Goal: Task Accomplishment & Management: Manage account settings

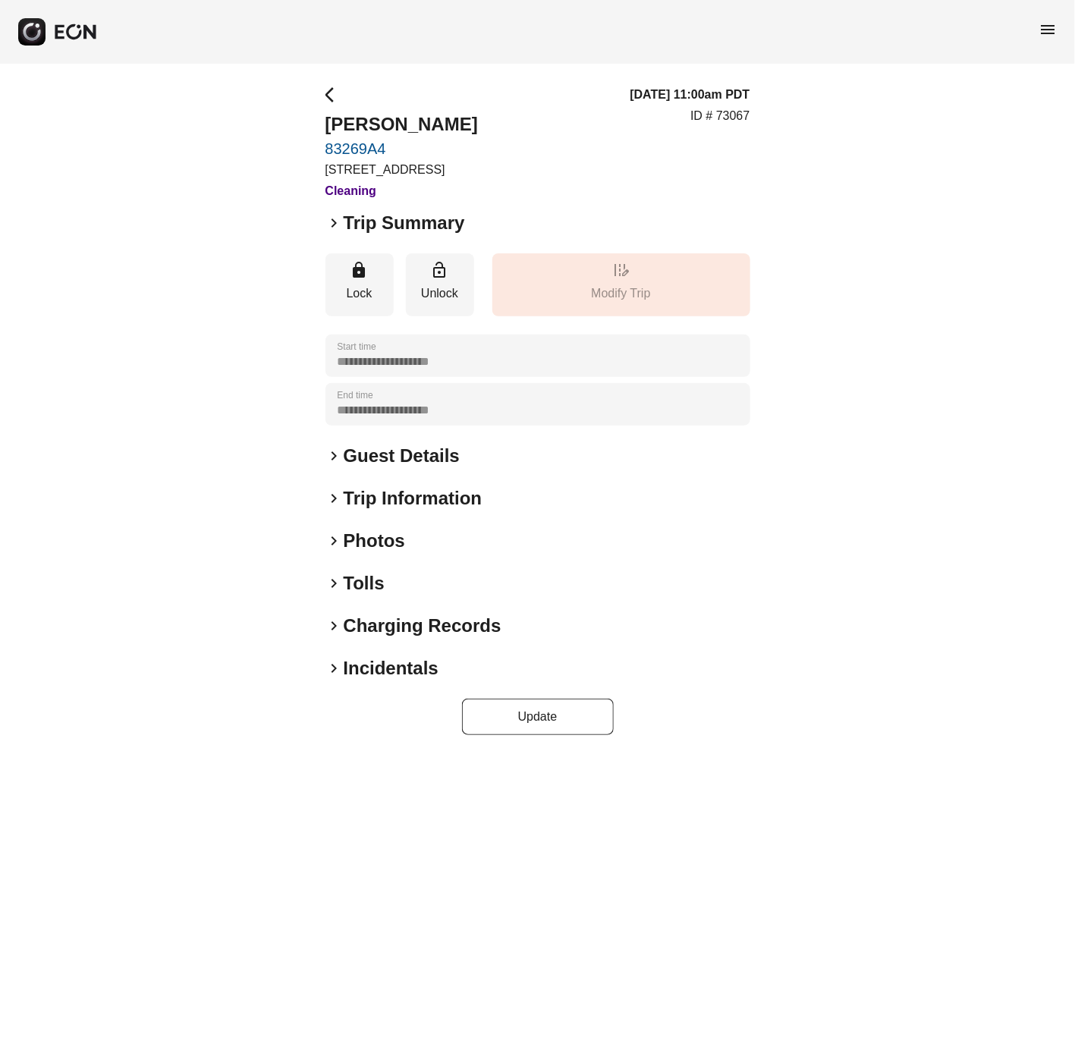
click at [326, 581] on span "keyboard_arrow_right" at bounding box center [334, 583] width 18 height 18
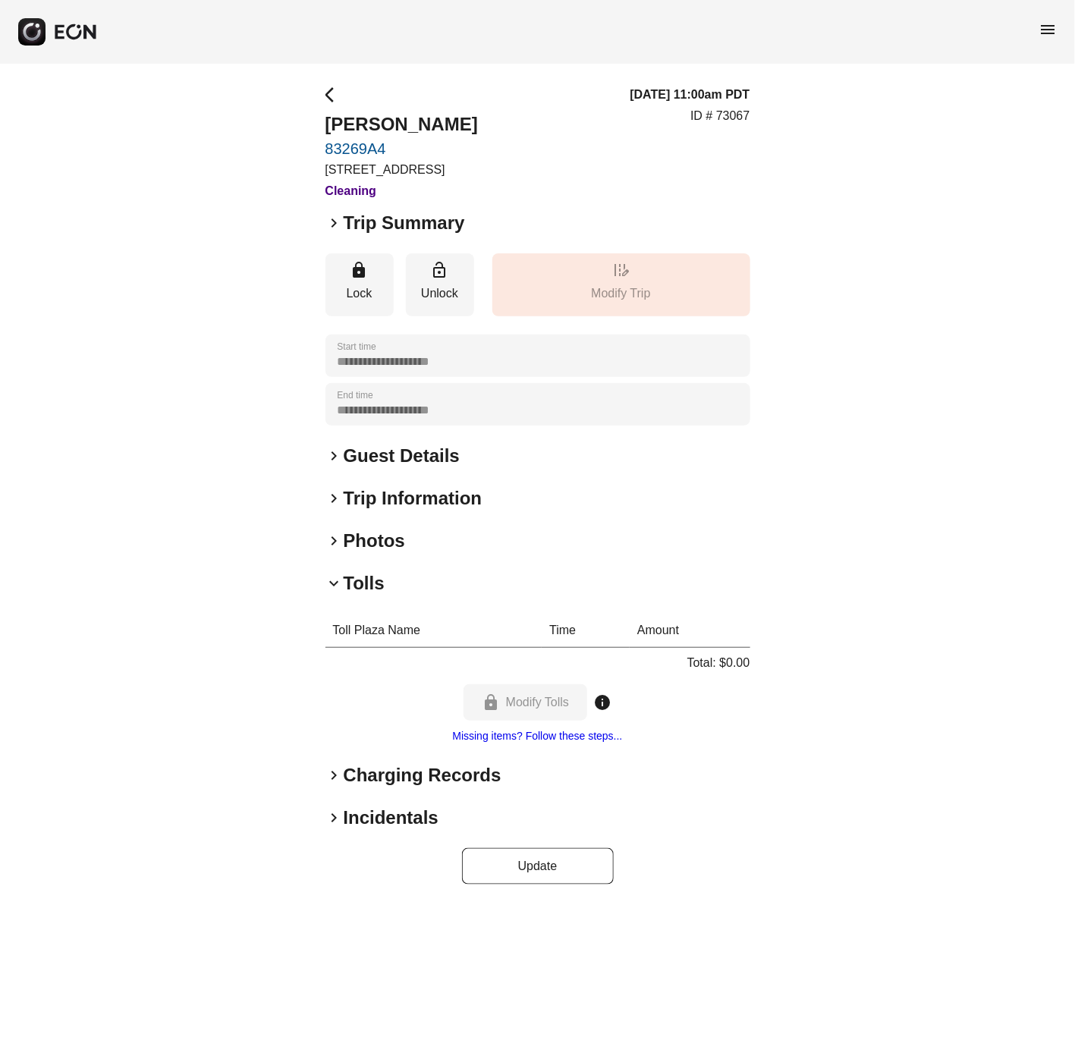
click at [332, 536] on span "keyboard_arrow_right" at bounding box center [334, 541] width 18 height 18
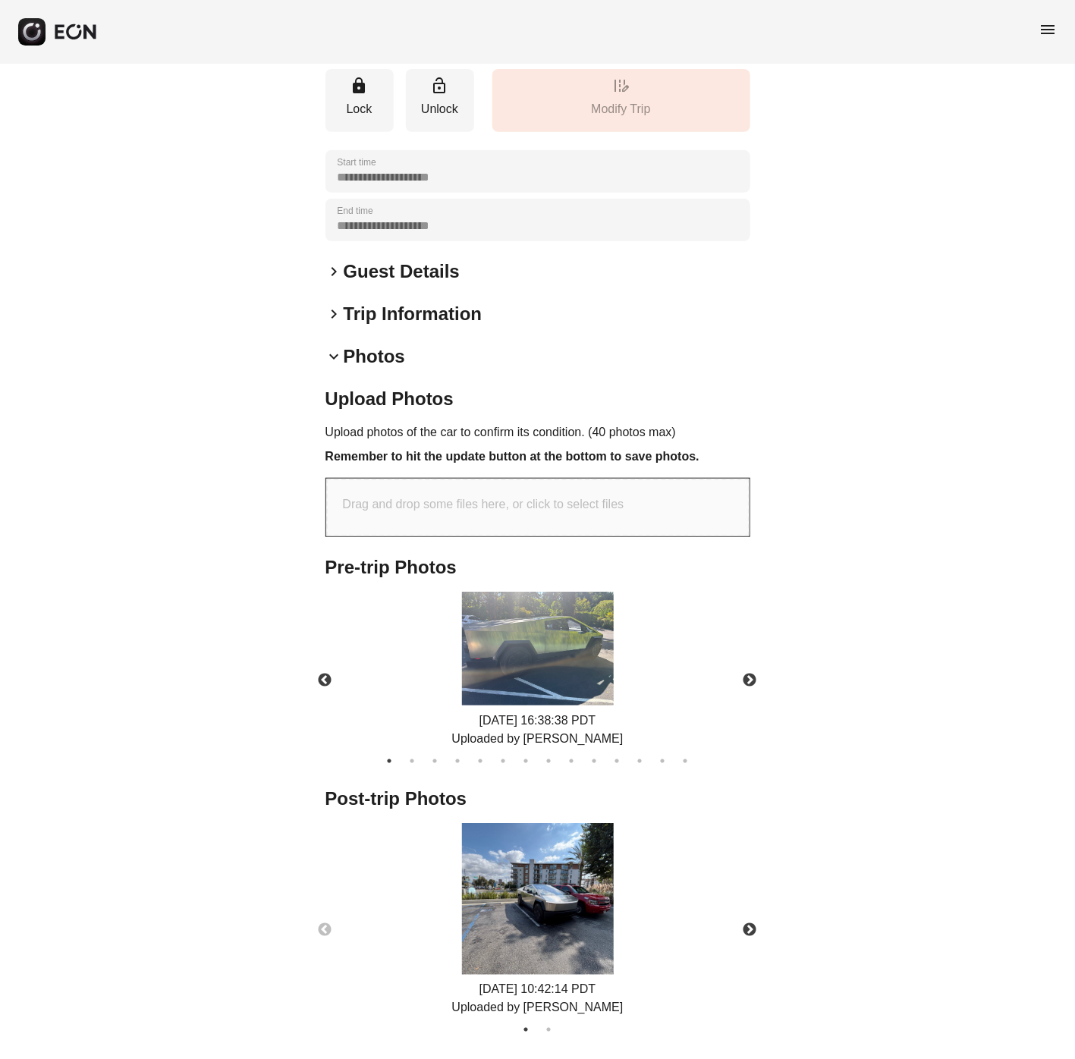
scroll to position [228, 0]
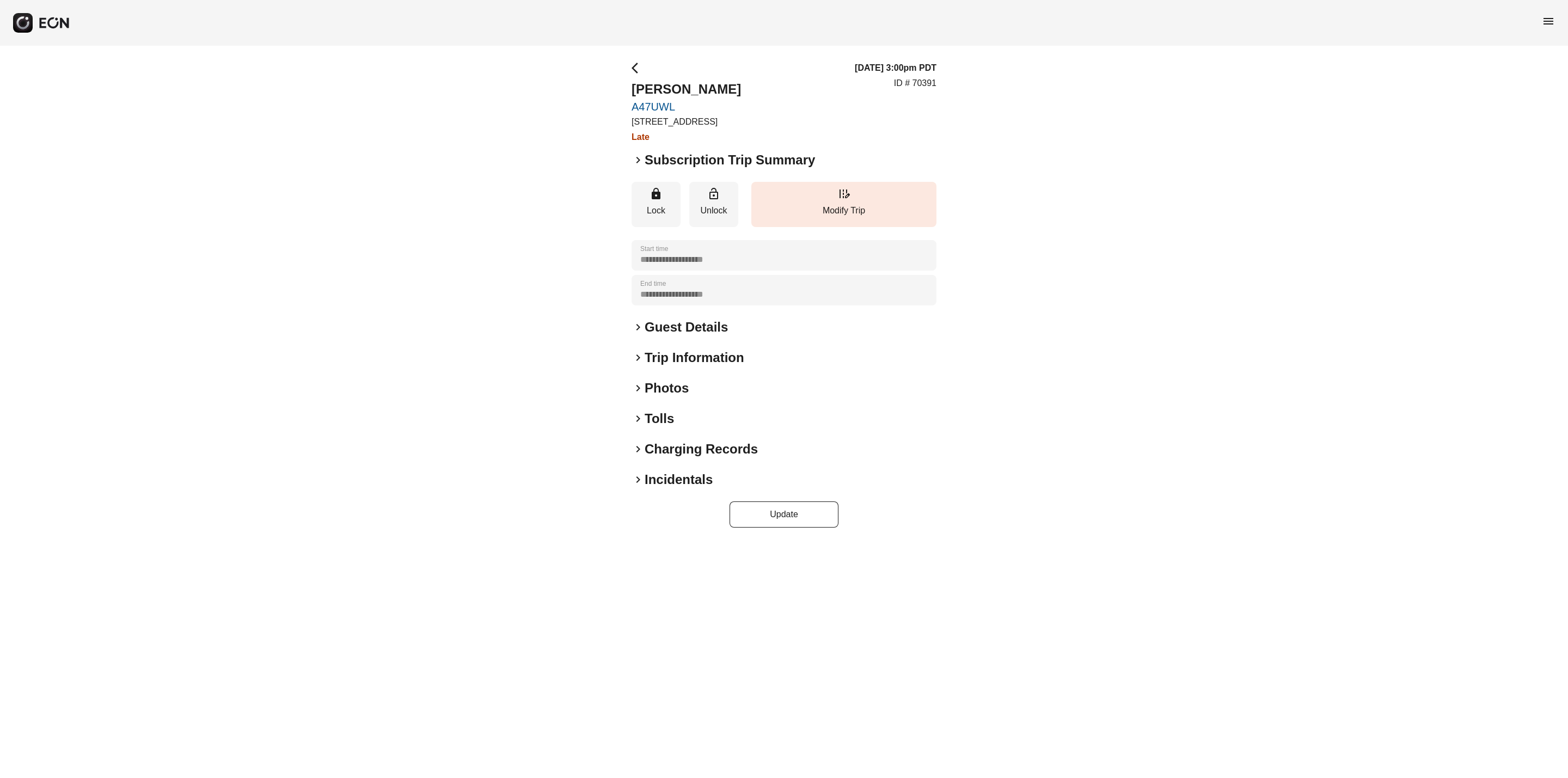
click at [639, 380] on div "keyboard_arrow_right Photos" at bounding box center [784, 388] width 305 height 17
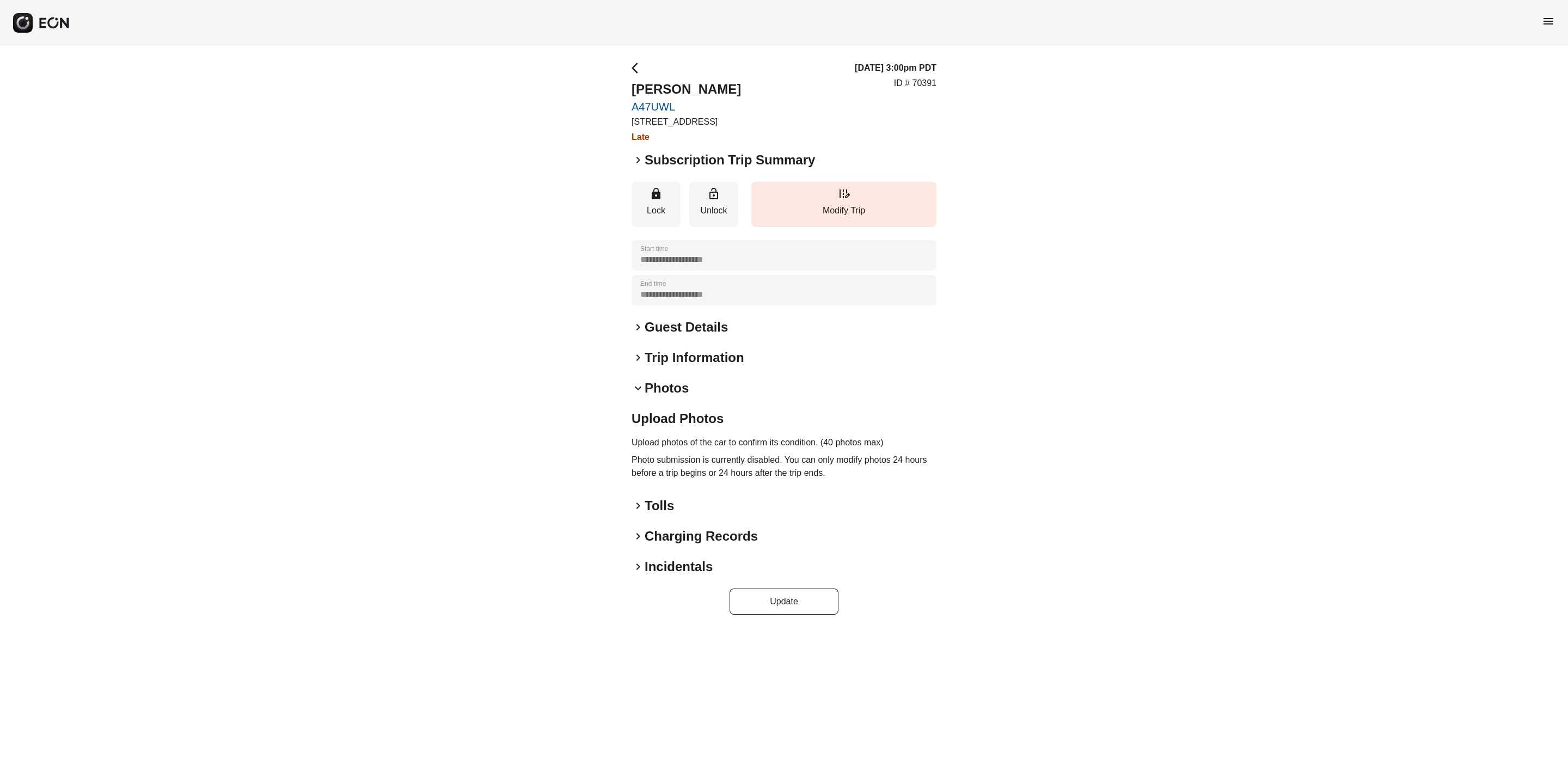
drag, startPoint x: 634, startPoint y: 553, endPoint x: 637, endPoint y: 558, distance: 5.8
click at [637, 556] on div "**********" at bounding box center [784, 338] width 305 height 553
click at [642, 562] on span "keyboard_arrow_right" at bounding box center [638, 567] width 13 height 13
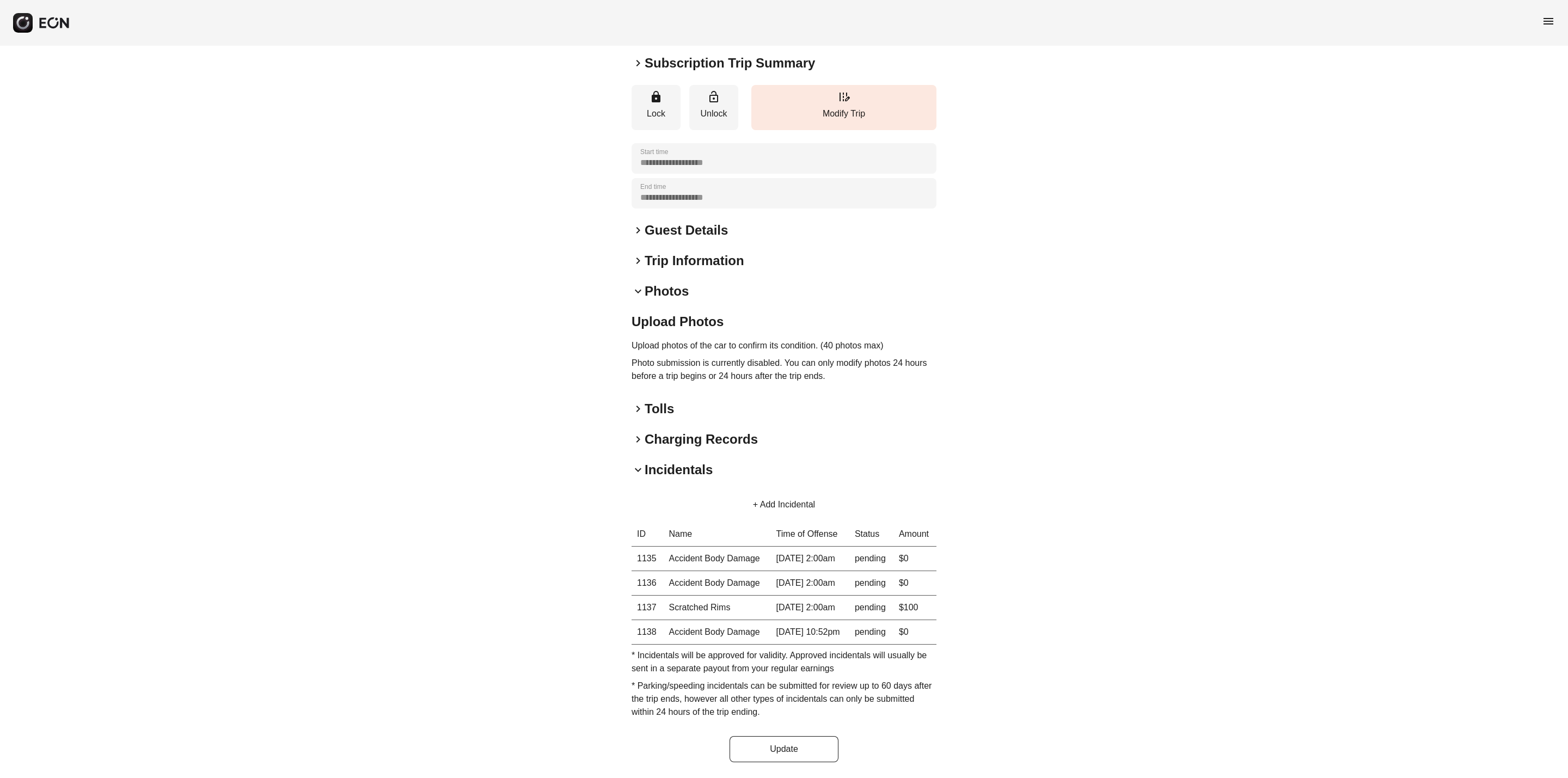
scroll to position [136, 0]
click at [647, 547] on th "1135" at bounding box center [647, 559] width 32 height 24
copy th "1135"
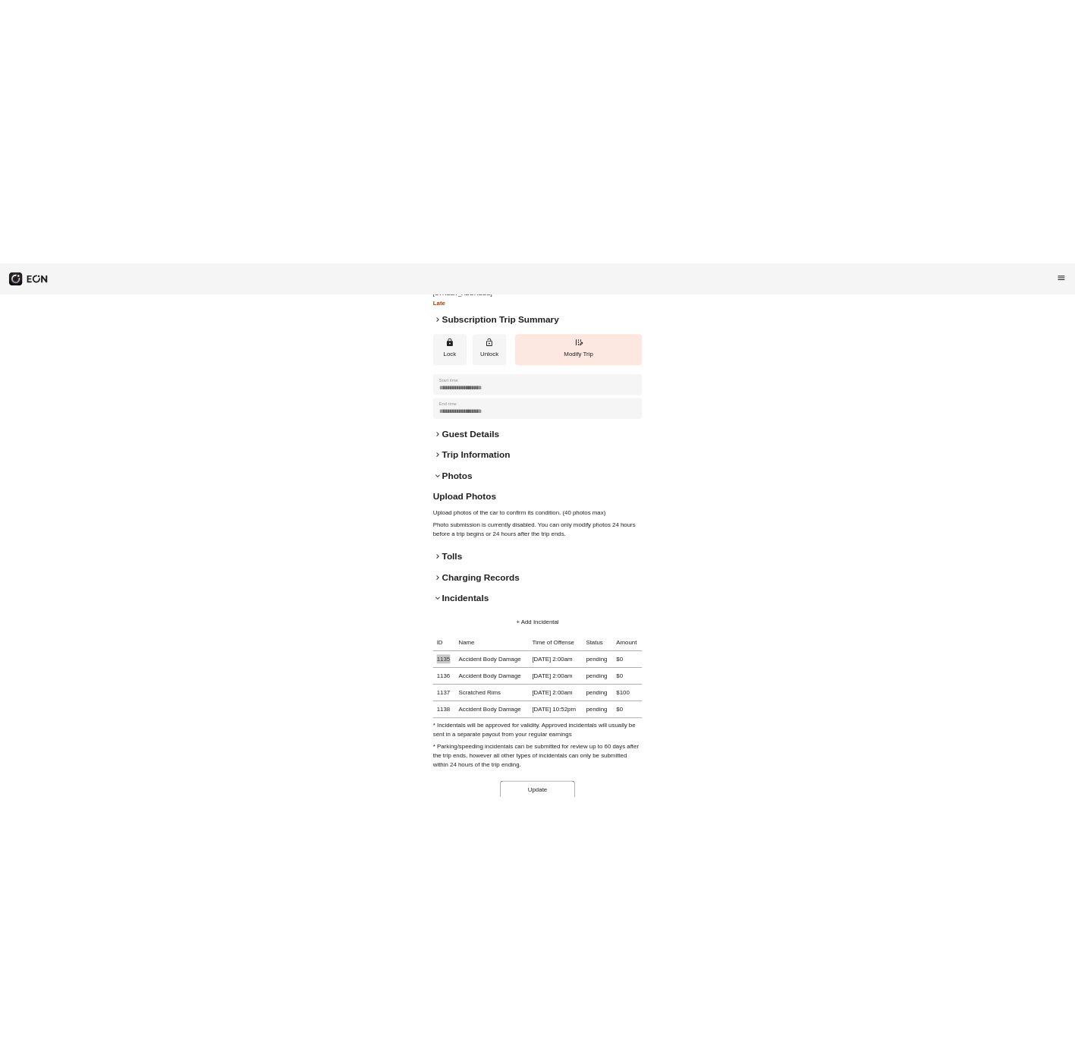
scroll to position [114, 0]
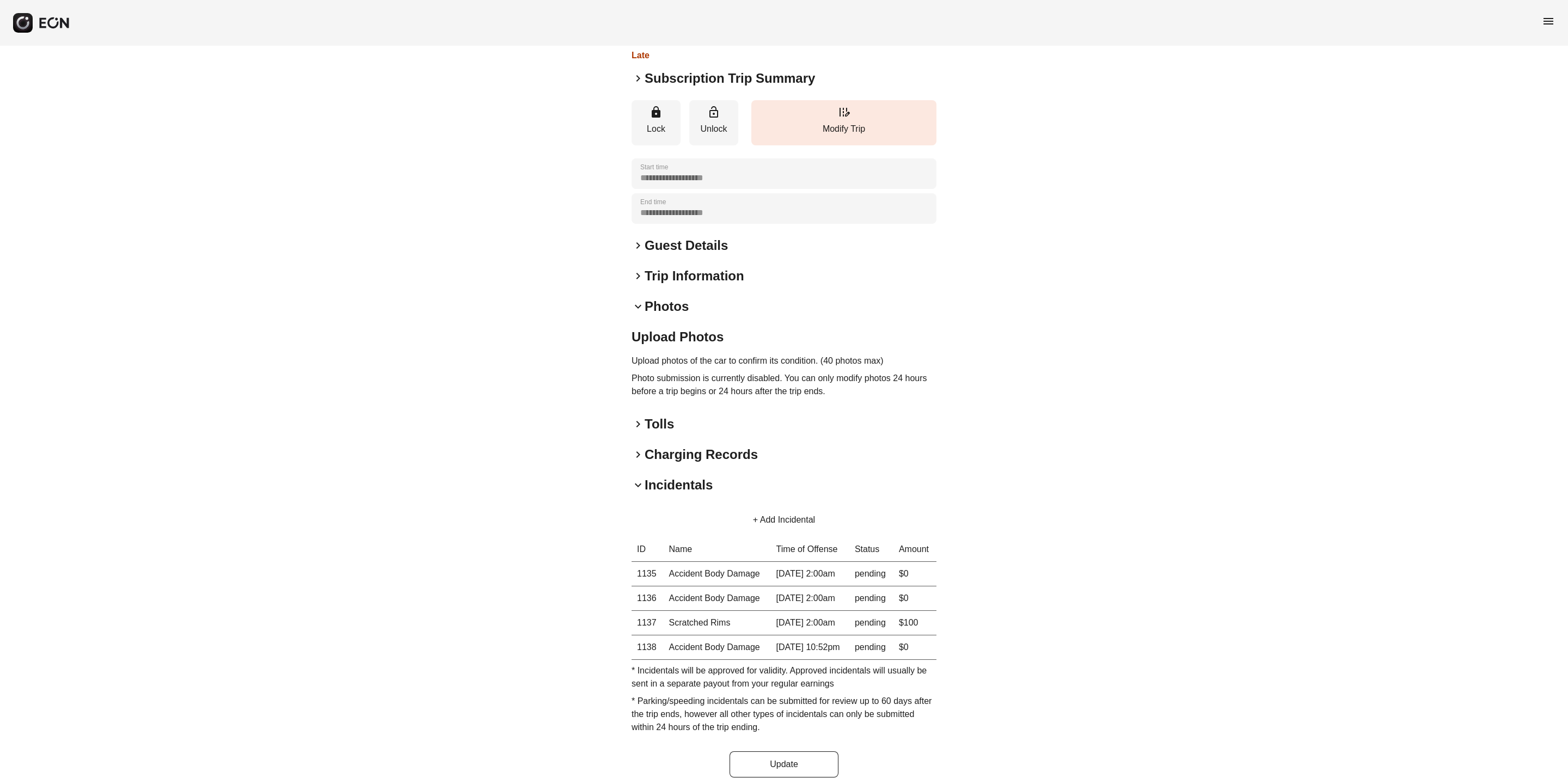
click at [642, 611] on th "1136" at bounding box center [647, 599] width 32 height 24
copy th "1136"
click at [639, 660] on th "1138" at bounding box center [647, 647] width 32 height 24
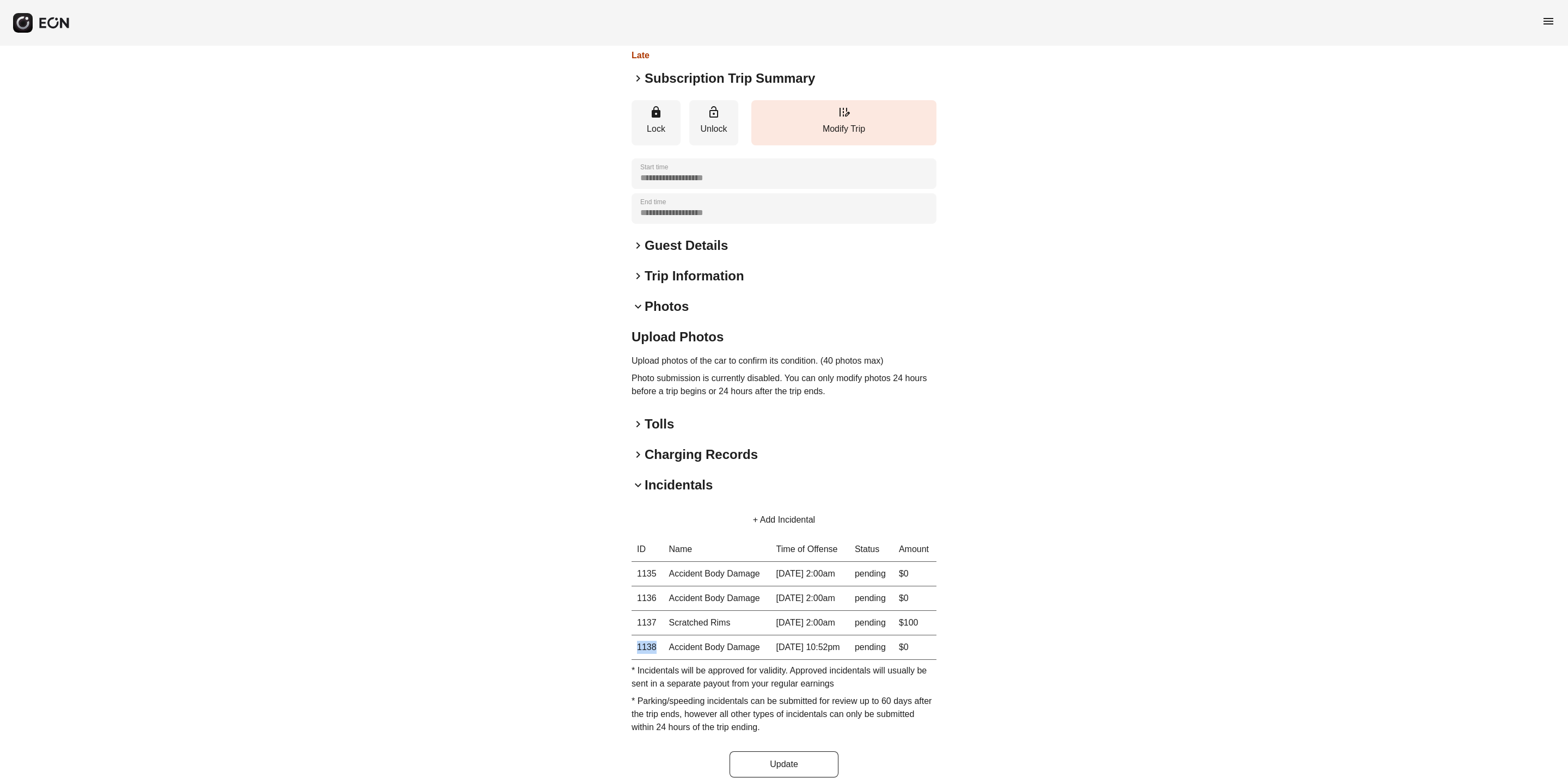
copy th "1138"
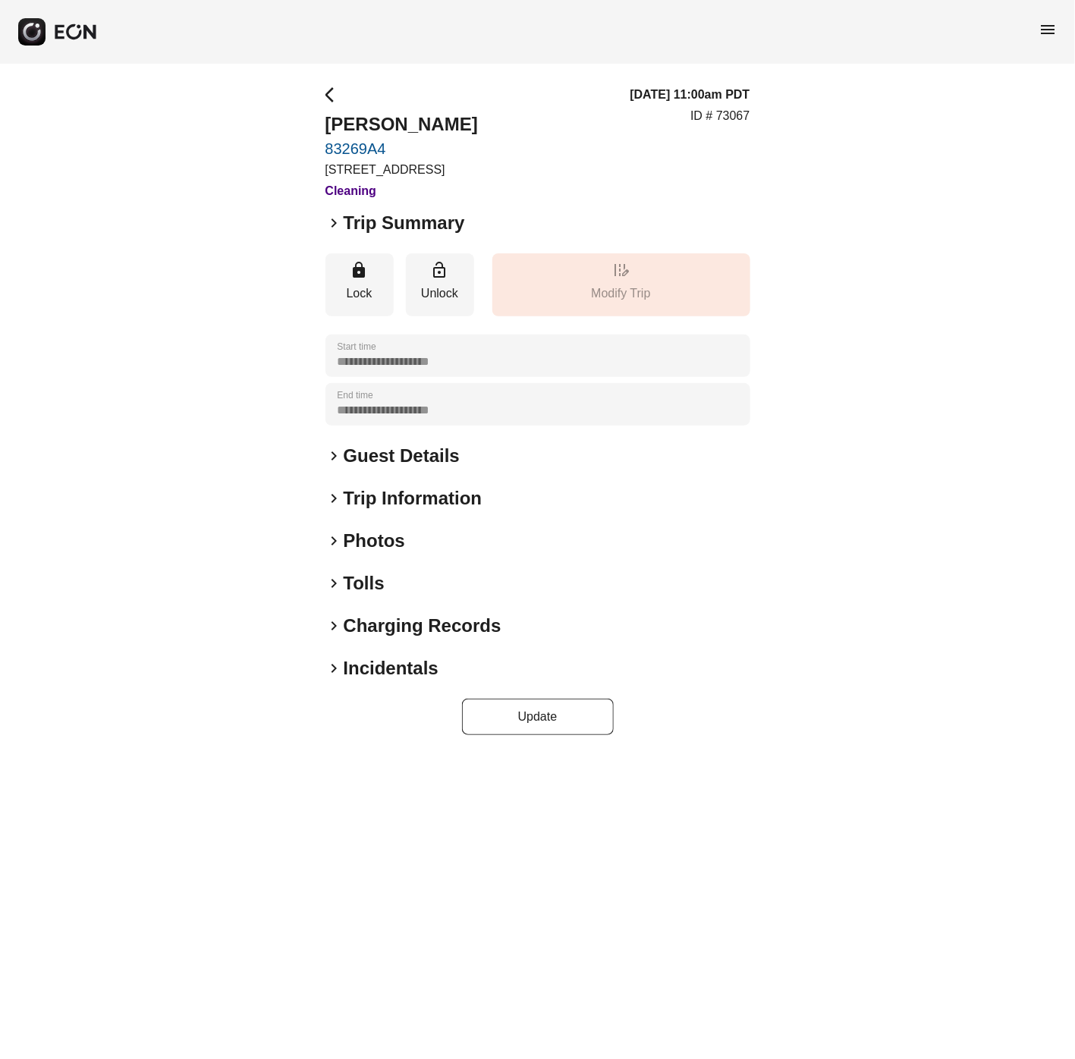
click at [331, 539] on span "keyboard_arrow_right" at bounding box center [334, 541] width 18 height 18
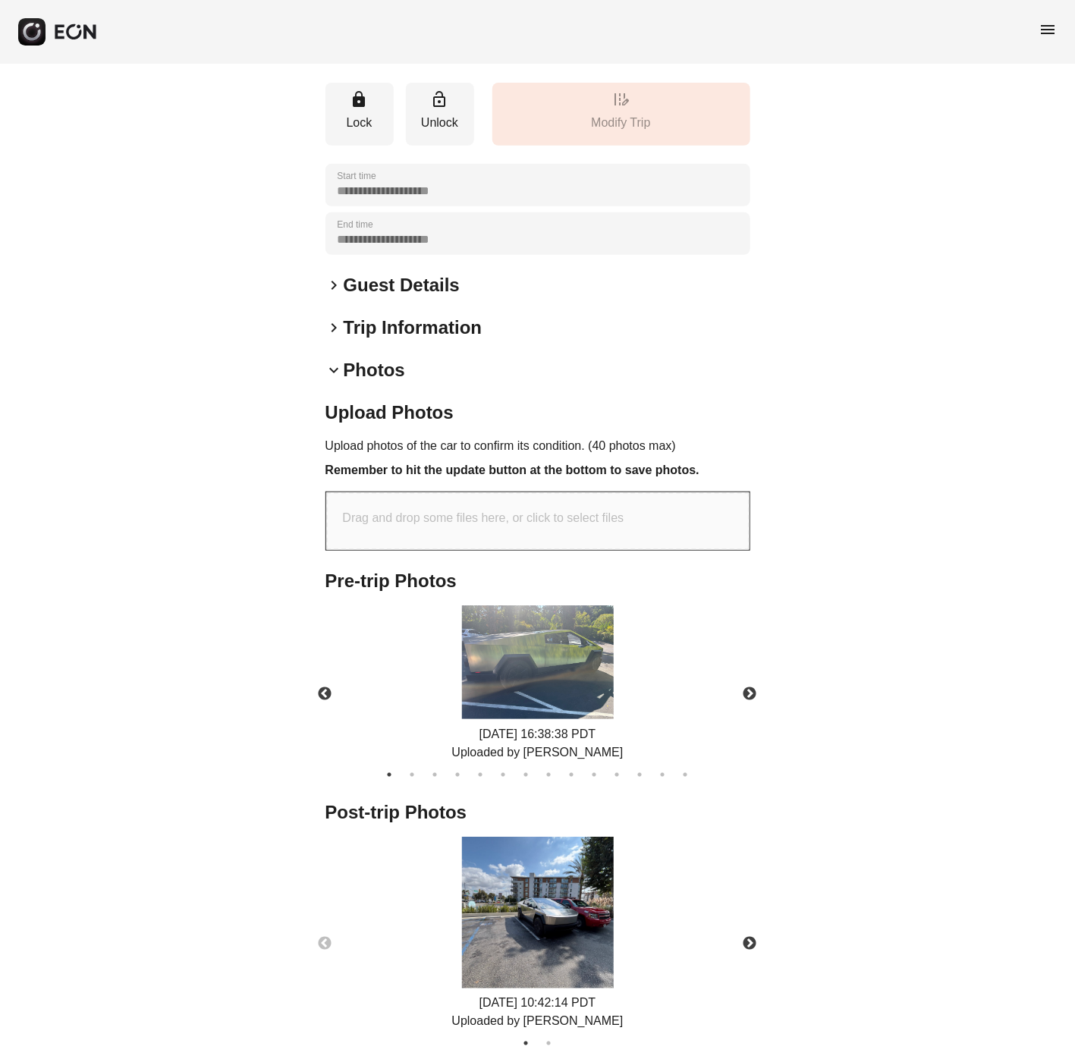
scroll to position [341, 0]
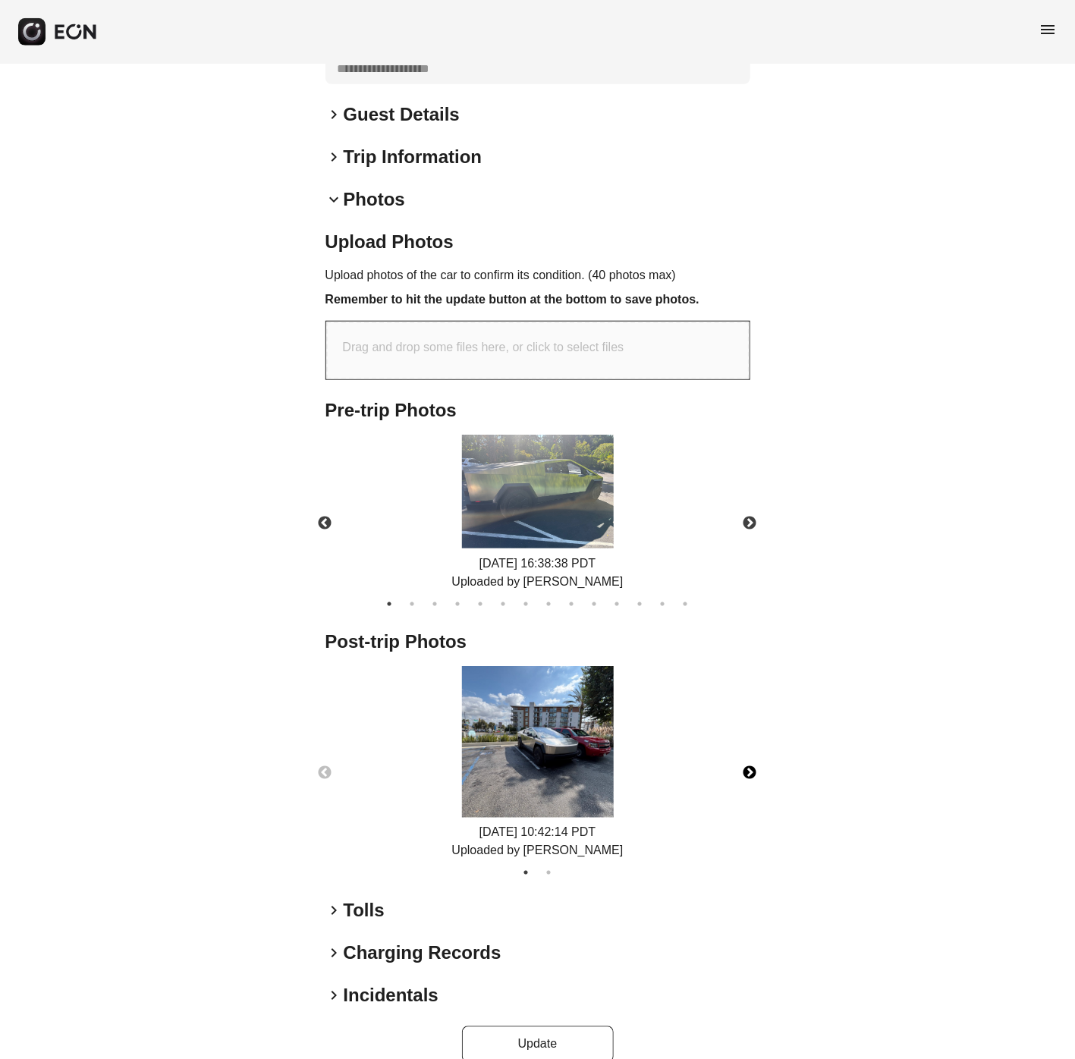
click at [751, 774] on button "Next" at bounding box center [750, 773] width 53 height 53
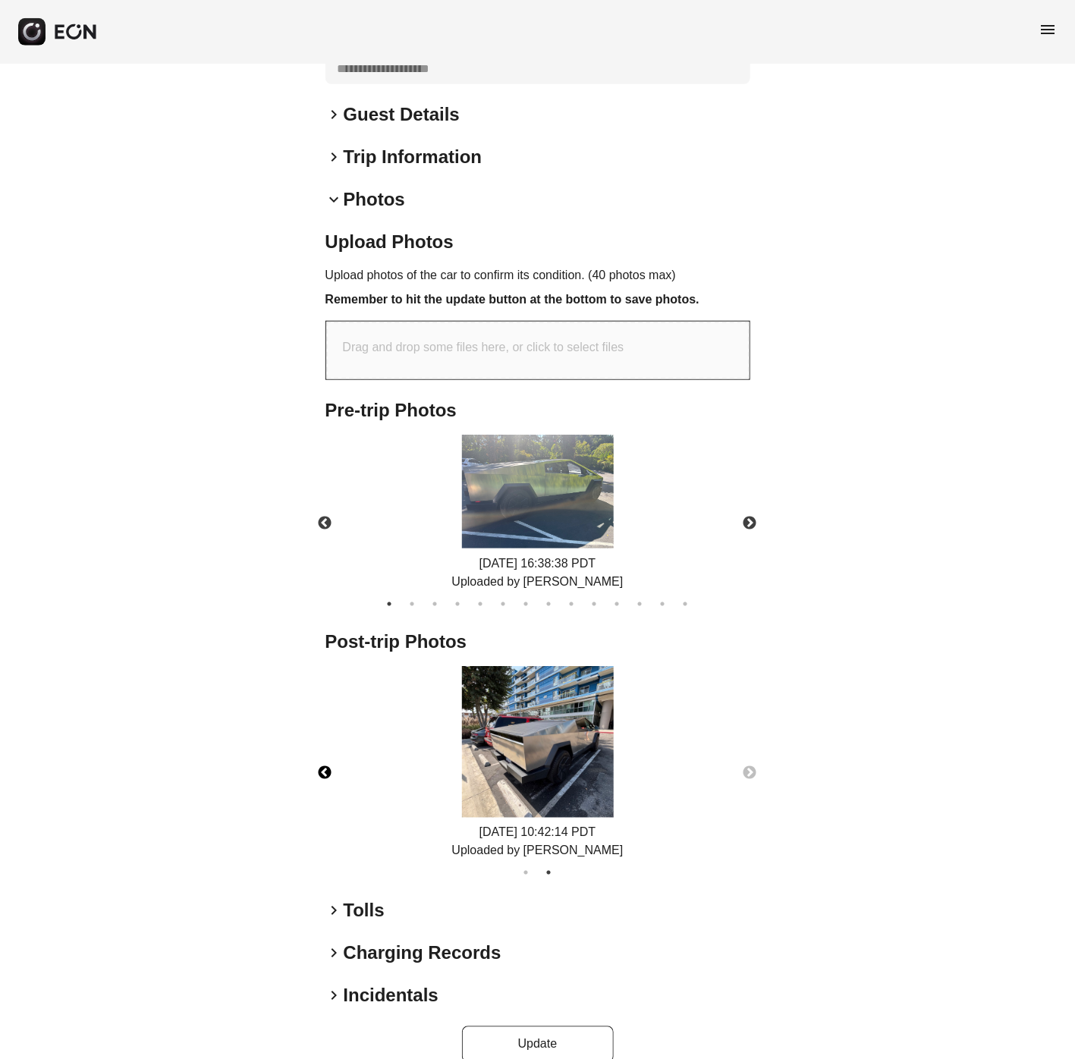
click at [323, 772] on button "Previous" at bounding box center [325, 773] width 53 height 53
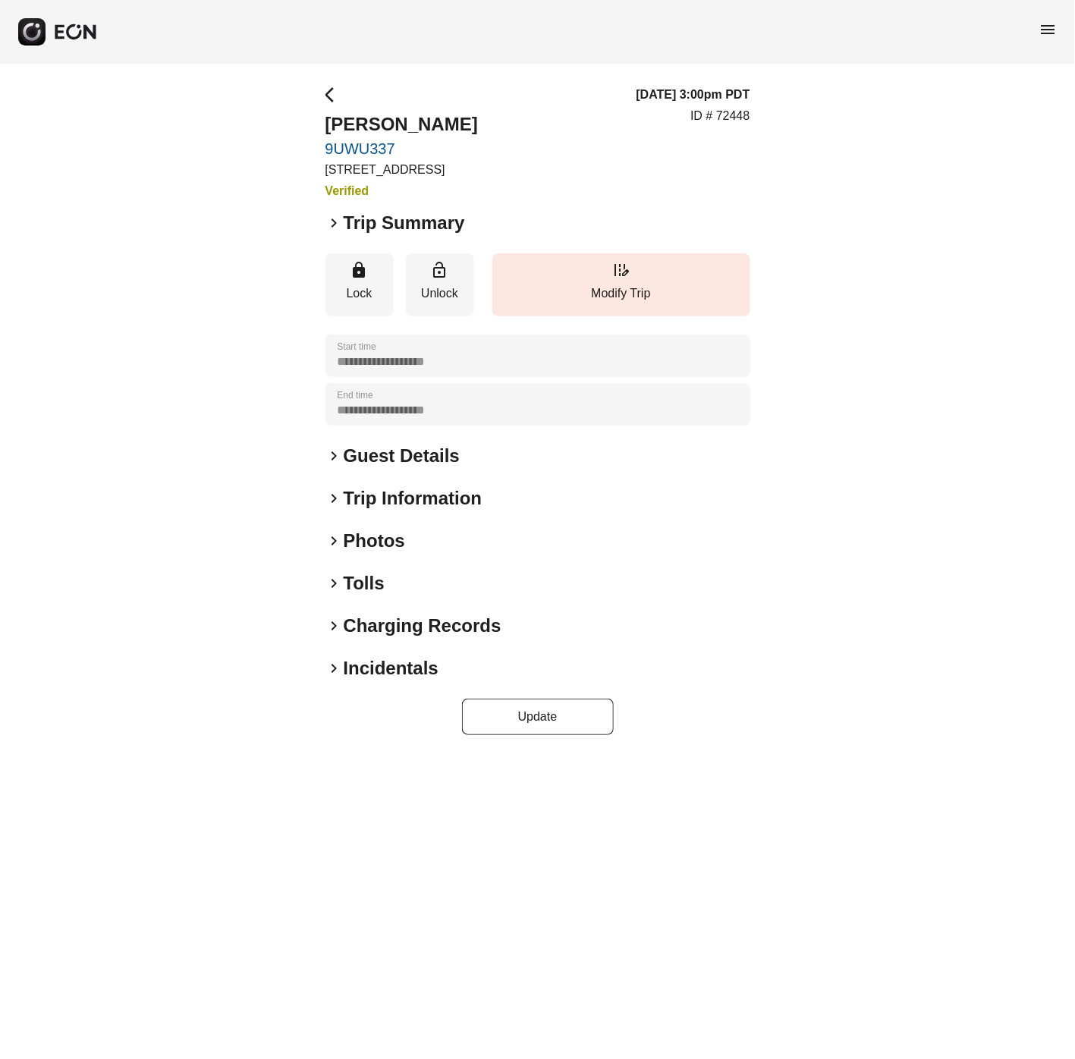
click at [332, 217] on span "keyboard_arrow_right" at bounding box center [334, 223] width 18 height 18
